Goal: Task Accomplishment & Management: Complete application form

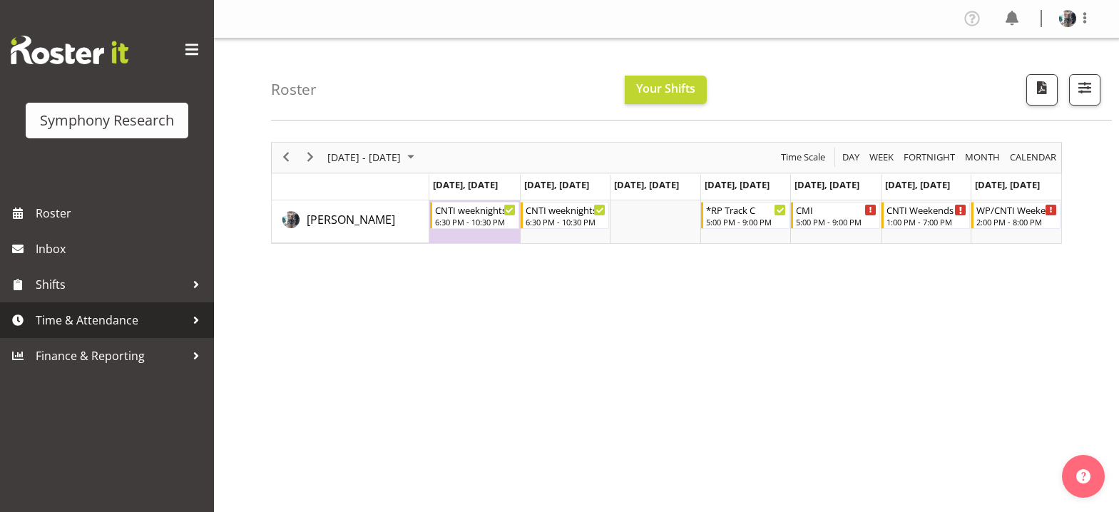
click at [70, 324] on span "Time & Attendance" at bounding box center [111, 319] width 150 height 21
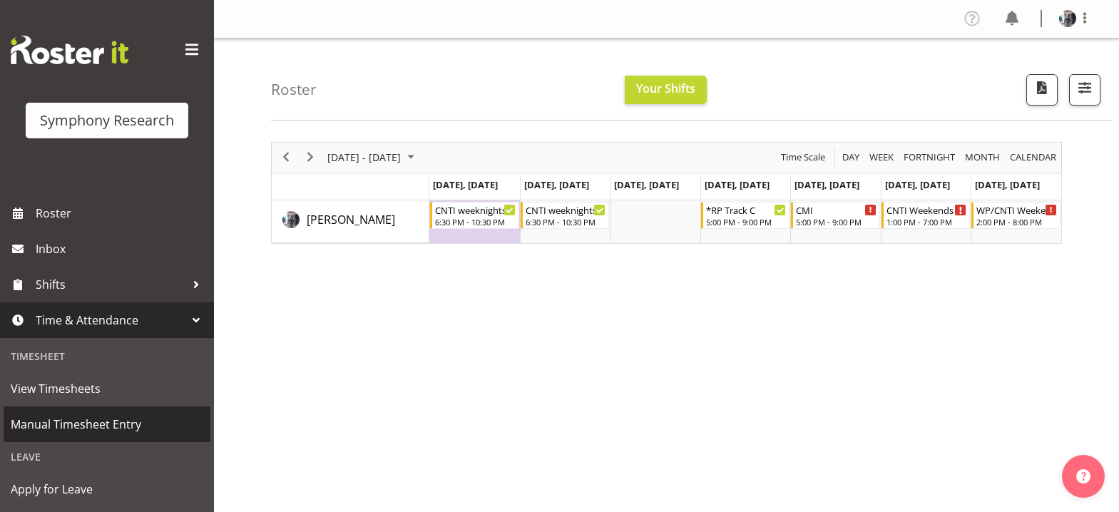
click at [82, 423] on span "Manual Timesheet Entry" at bounding box center [107, 423] width 192 height 21
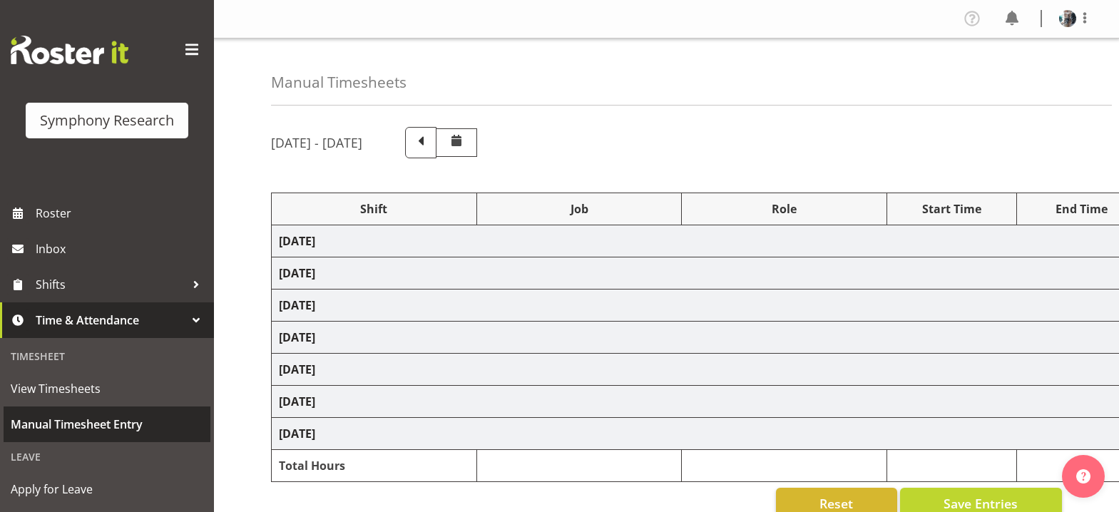
select select "56692"
select select "10499"
select select "47"
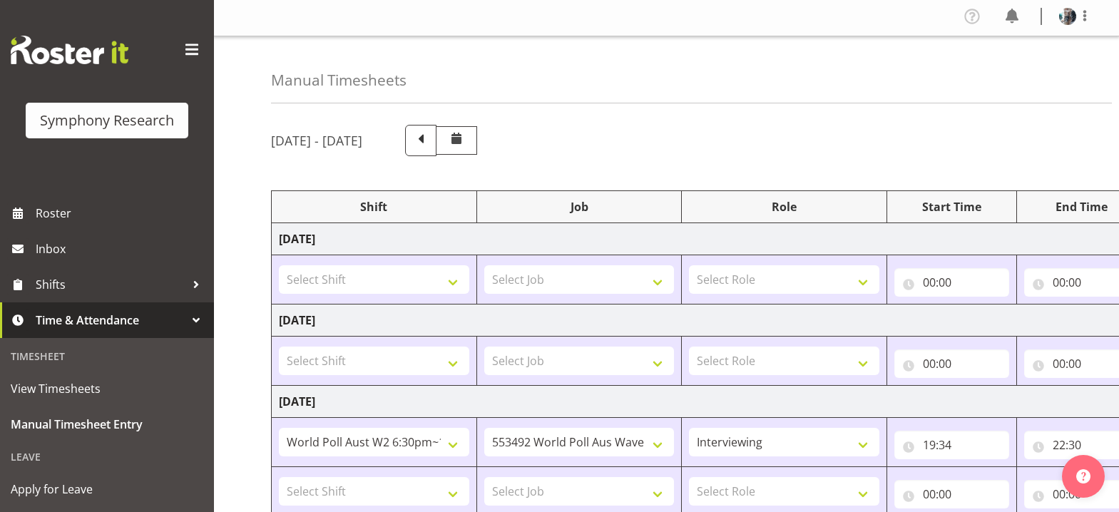
scroll to position [214, 0]
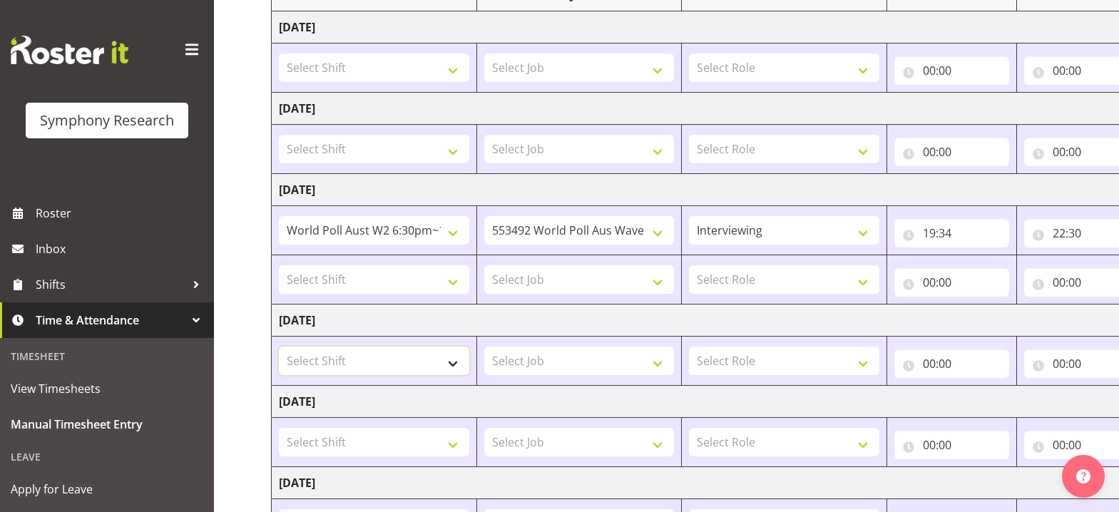
click at [454, 361] on select "Select Shift !!Project Briefing (Job to be assigned) !!Weekend Residential (Ros…" at bounding box center [374, 360] width 190 height 29
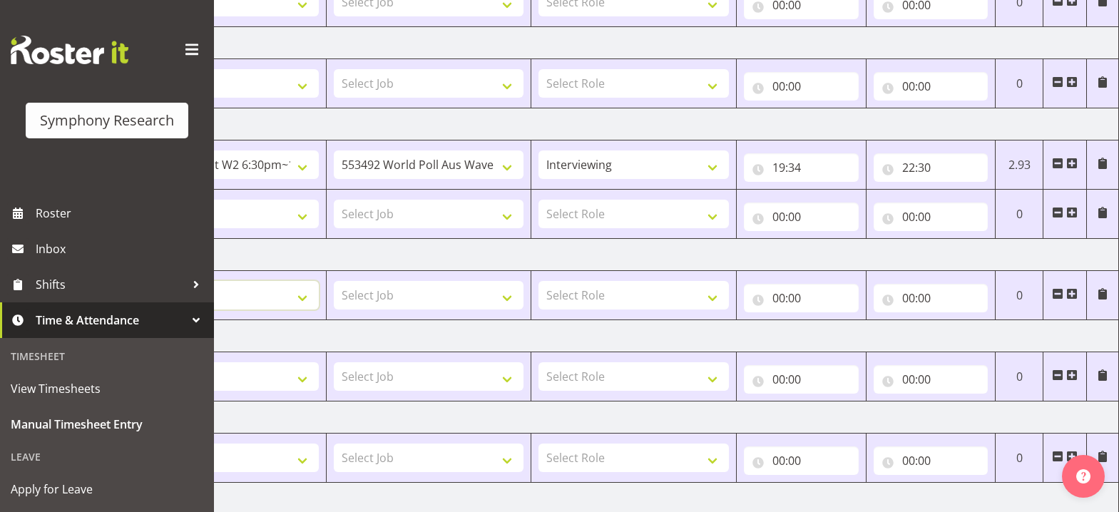
scroll to position [208, 0]
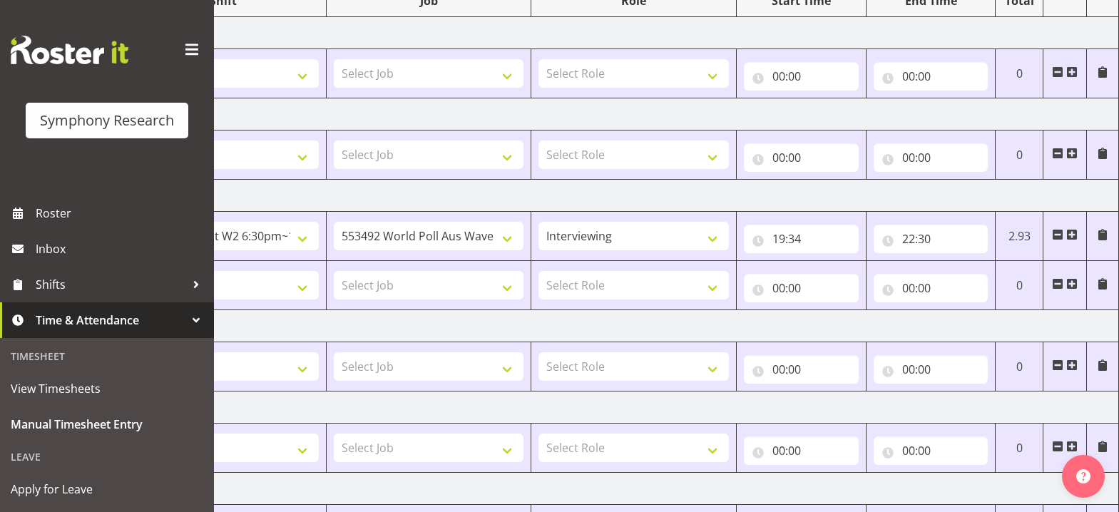
click at [1057, 284] on span at bounding box center [1057, 283] width 11 height 11
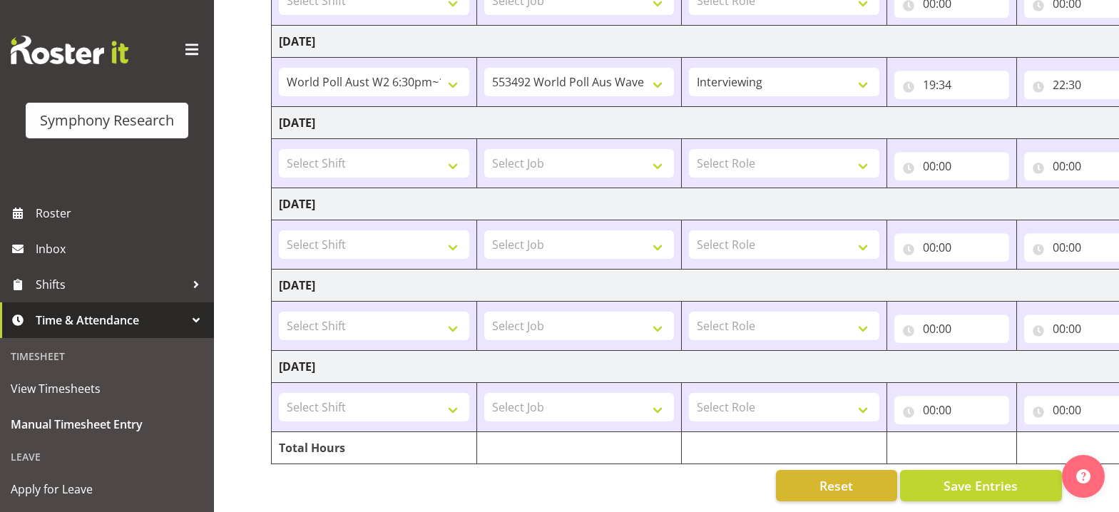
scroll to position [302, 0]
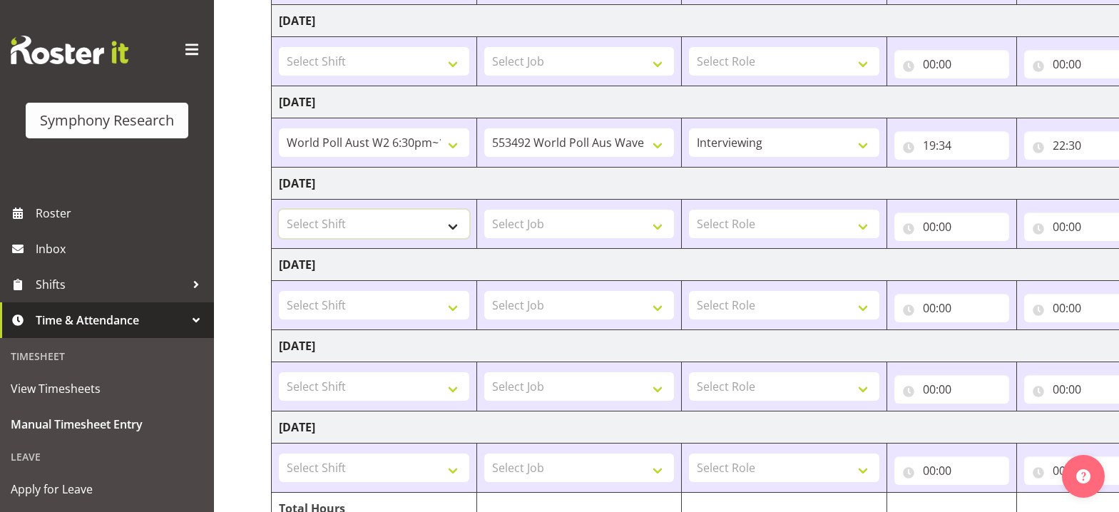
click at [454, 226] on select "Select Shift !!Project Briefing (Job to be assigned) !!Weekend Residential (Ros…" at bounding box center [374, 224] width 190 height 29
select select "56692"
click at [279, 210] on select "Select Shift !!Project Briefing (Job to be assigned) !!Weekend Residential (Ros…" at bounding box center [374, 224] width 190 height 29
click at [657, 227] on select "Select Job 550060 IF Admin 553492 World Poll Aus Wave 2 Main 2025 553500 BFM [D…" at bounding box center [579, 224] width 190 height 29
select select "10499"
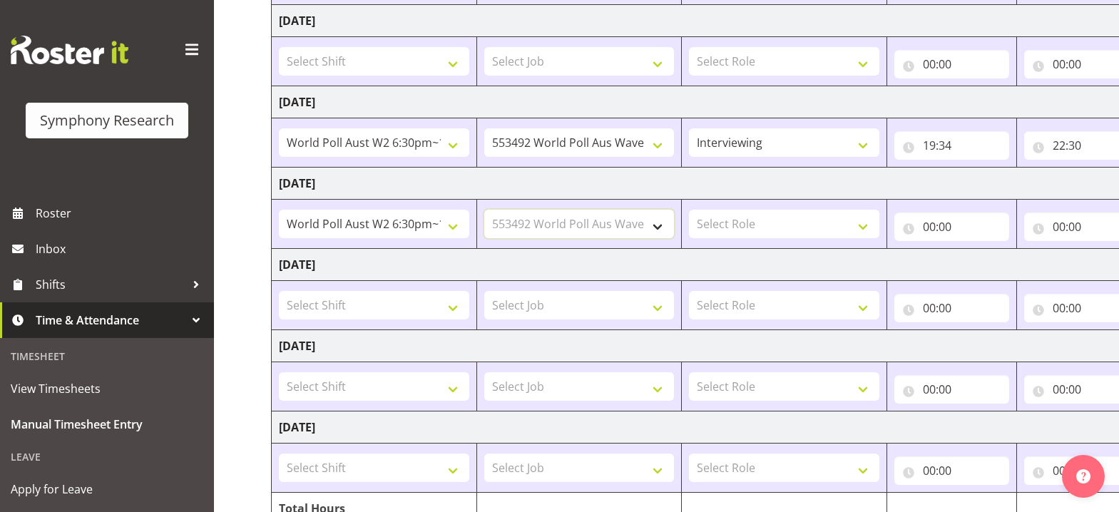
click at [484, 210] on select "Select Job 550060 IF Admin 553492 World Poll Aus Wave 2 Main 2025 553500 BFM [D…" at bounding box center [579, 224] width 190 height 29
click at [865, 229] on select "Select Role Briefing Interviewing" at bounding box center [784, 224] width 190 height 29
select select "47"
click at [689, 210] on select "Select Role Briefing Interviewing" at bounding box center [784, 224] width 190 height 29
click at [933, 229] on input "00:00" at bounding box center [951, 226] width 115 height 29
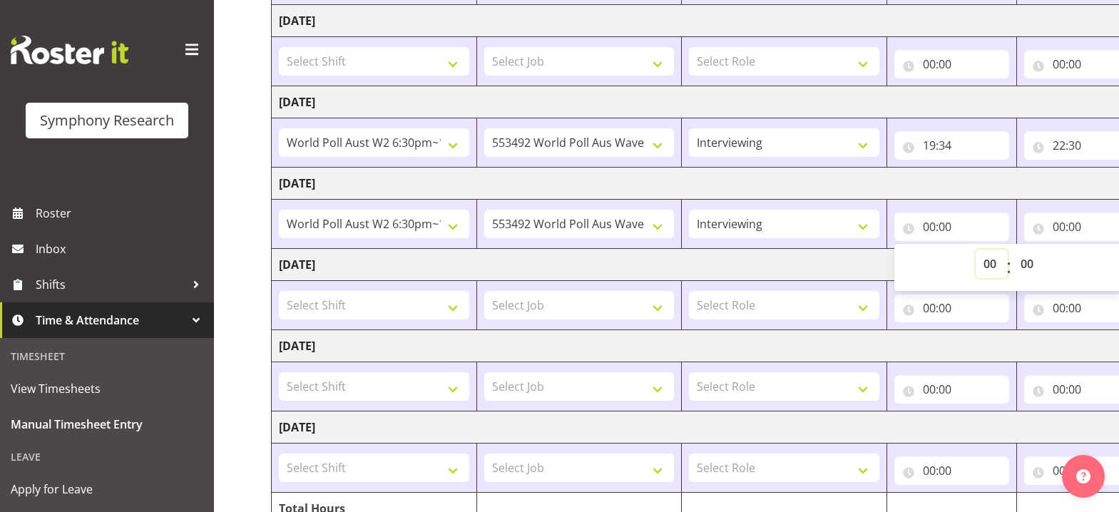
click at [990, 268] on select "00 01 02 03 04 05 06 07 08 09 10 11 12 13 14 15 16 17 18 19 20 21 22 23" at bounding box center [991, 264] width 32 height 29
select select "18"
click at [975, 250] on select "00 01 02 03 04 05 06 07 08 09 10 11 12 13 14 15 16 17 18 19 20 21 22 23" at bounding box center [991, 264] width 32 height 29
type input "18:00"
click at [1026, 261] on select "00 01 02 03 04 05 06 07 08 09 10 11 12 13 14 15 16 17 18 19 20 21 22 23 24 25 2…" at bounding box center [1028, 264] width 32 height 29
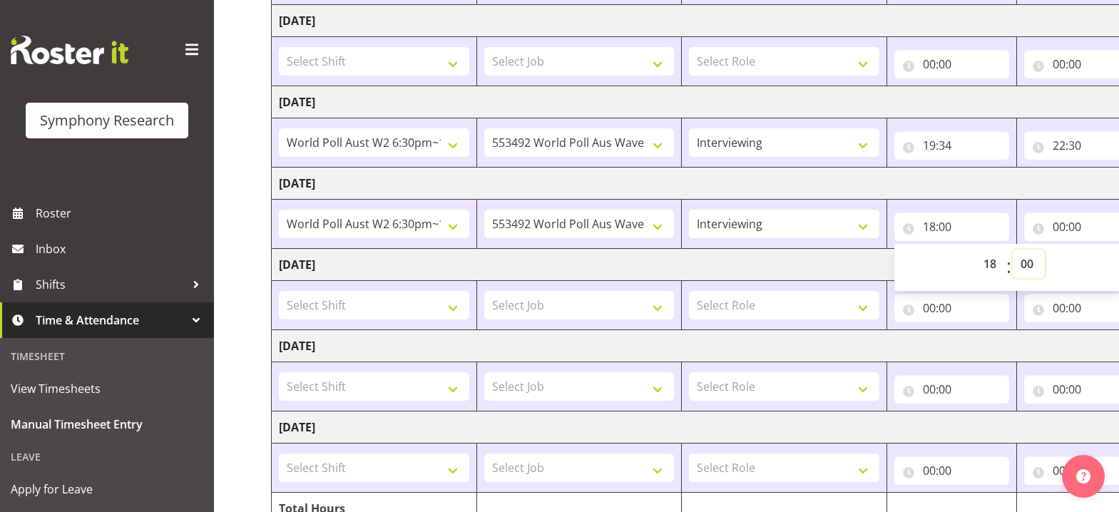
select select "30"
click at [1012, 250] on select "00 01 02 03 04 05 06 07 08 09 10 11 12 13 14 15 16 17 18 19 20 21 22 23 24 25 2…" at bounding box center [1028, 264] width 32 height 29
type input "18:30"
click at [1058, 230] on input "00:00" at bounding box center [1081, 226] width 115 height 29
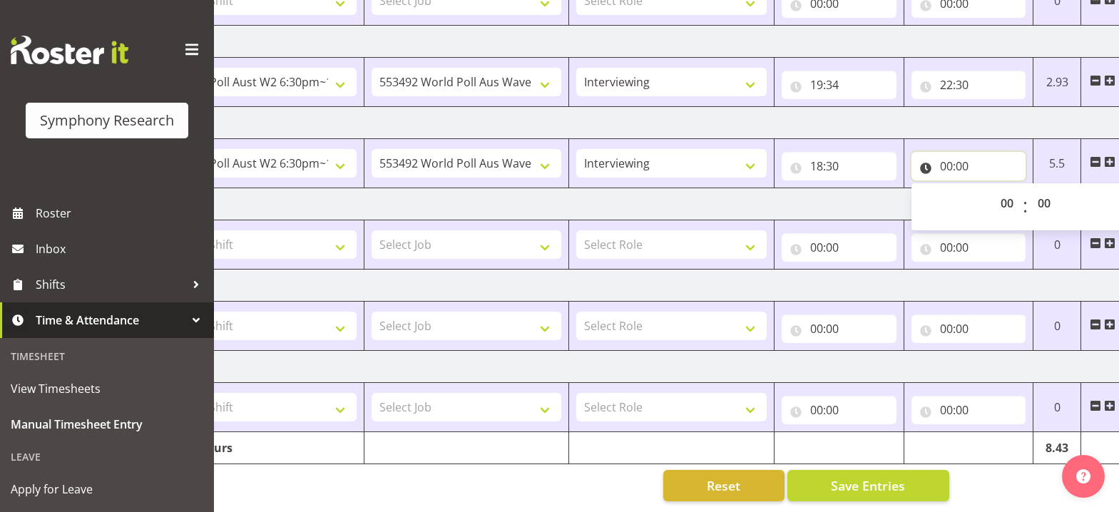
scroll to position [0, 150]
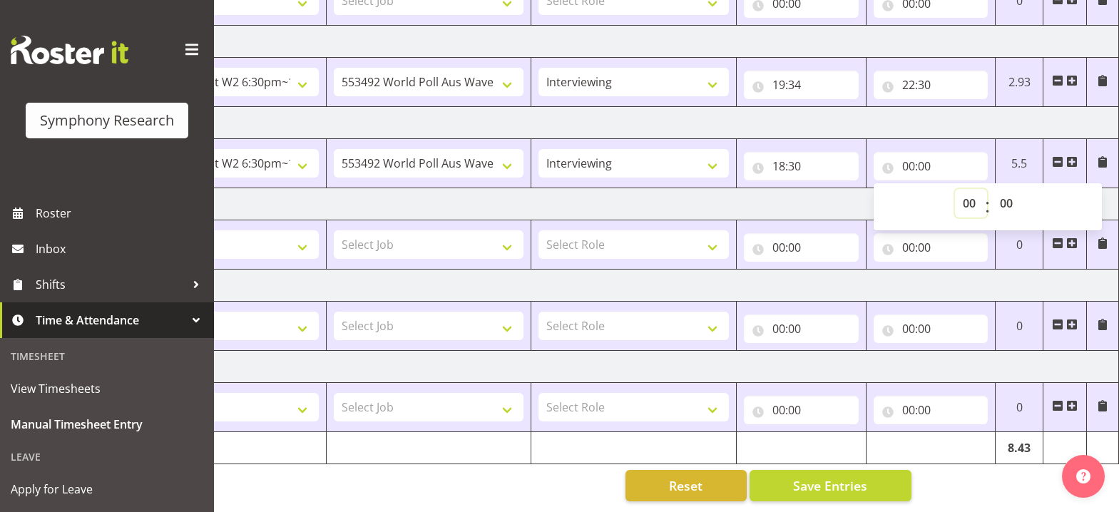
click at [971, 200] on select "00 01 02 03 04 05 06 07 08 09 10 11 12 13 14 15 16 17 18 19 20 21 22 23" at bounding box center [971, 203] width 32 height 29
select select "22"
click at [955, 189] on select "00 01 02 03 04 05 06 07 08 09 10 11 12 13 14 15 16 17 18 19 20 21 22 23" at bounding box center [971, 203] width 32 height 29
type input "22:00"
click at [1009, 193] on select "00 01 02 03 04 05 06 07 08 09 10 11 12 13 14 15 16 17 18 19 20 21 22 23 24 25 2…" at bounding box center [1008, 203] width 32 height 29
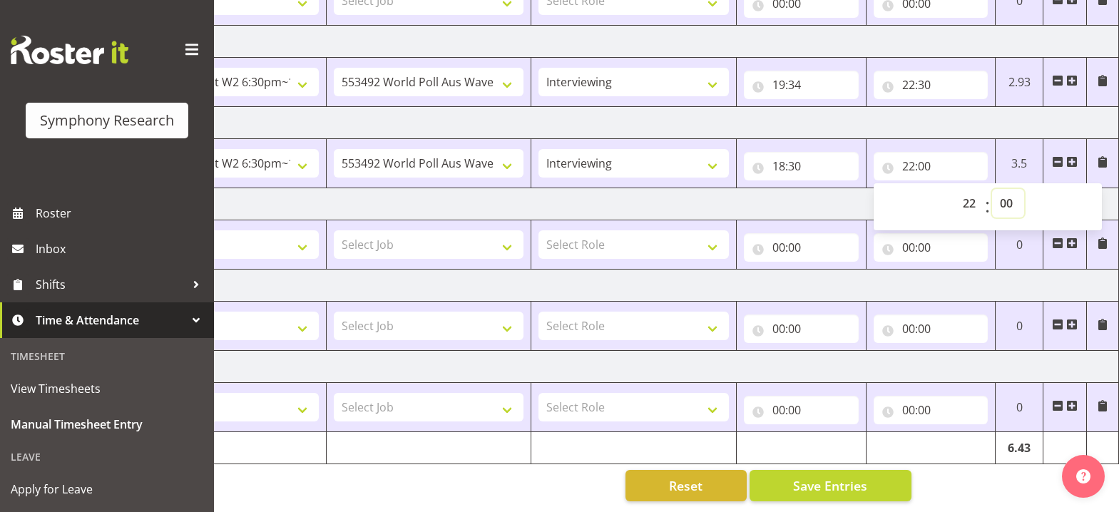
select select "30"
click at [992, 189] on select "00 01 02 03 04 05 06 07 08 09 10 11 12 13 14 15 16 17 18 19 20 21 22 23 24 25 2…" at bounding box center [1008, 203] width 32 height 29
type input "22:30"
click at [839, 476] on span "Save Entries" at bounding box center [830, 485] width 74 height 19
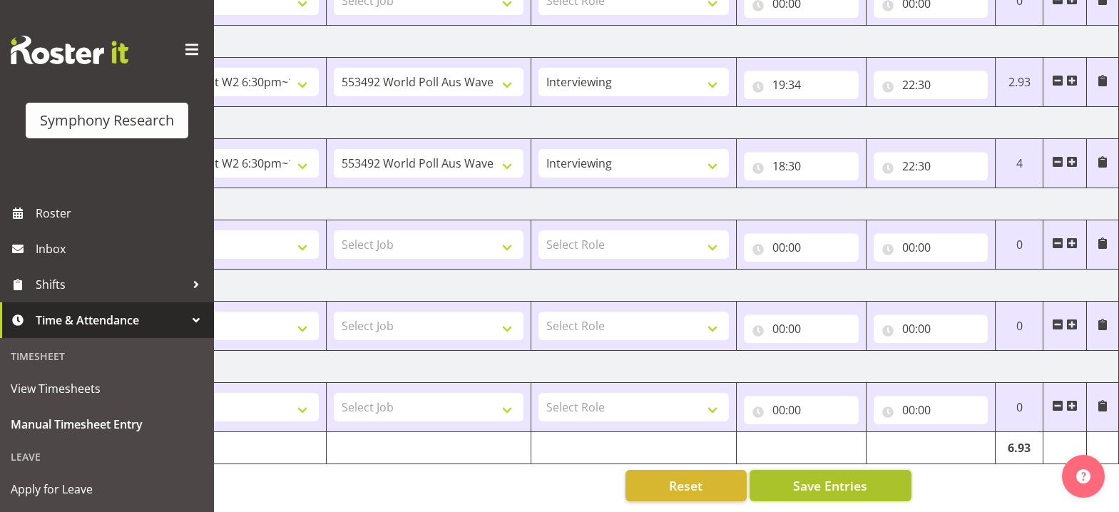
click at [838, 481] on span "Save Entries" at bounding box center [830, 485] width 74 height 19
